Goal: Task Accomplishment & Management: Complete application form

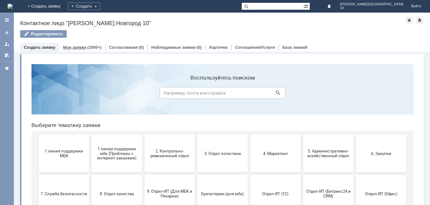
click at [77, 47] on link "Мои заявки" at bounding box center [74, 47] width 23 height 5
click at [61, 165] on button "1 линия поддержки МБК" at bounding box center [64, 154] width 50 height 38
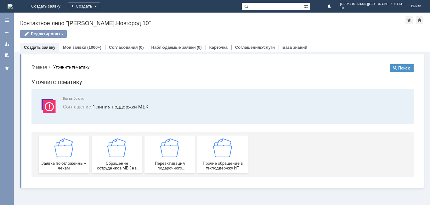
click at [61, 165] on span "Заявка по отложенным чекам" at bounding box center [64, 165] width 47 height 9
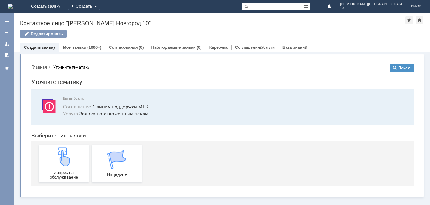
click at [61, 165] on img at bounding box center [63, 157] width 19 height 19
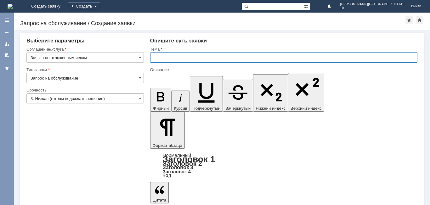
click at [166, 60] on input "text" at bounding box center [283, 58] width 267 height 10
type input "Отложенный чек от [DATE]"
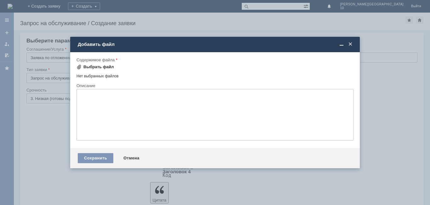
click at [91, 64] on div "Выбрать файл" at bounding box center [94, 67] width 37 height 8
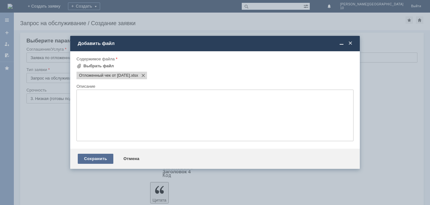
click at [97, 161] on div "Сохранить" at bounding box center [96, 159] width 36 height 10
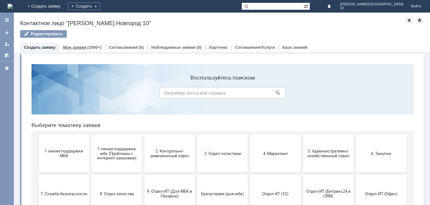
click at [80, 48] on link "Мои заявки" at bounding box center [74, 47] width 23 height 5
